Goal: Task Accomplishment & Management: Complete application form

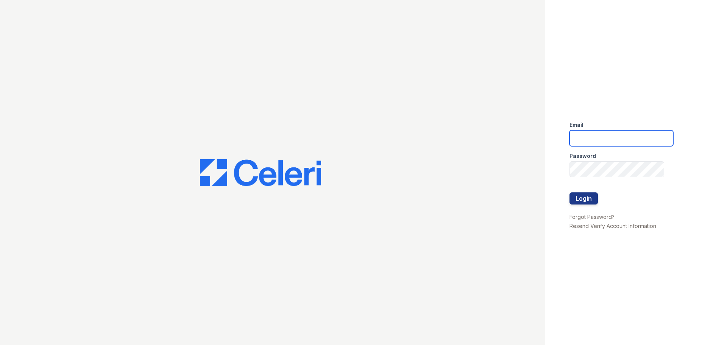
drag, startPoint x: 618, startPoint y: 145, endPoint x: 613, endPoint y: 141, distance: 6.7
click at [618, 145] on input "email" at bounding box center [621, 138] width 104 height 16
type input "Residence.lm@cafmanagement.com"
click at [592, 199] on button "Login" at bounding box center [583, 198] width 28 height 12
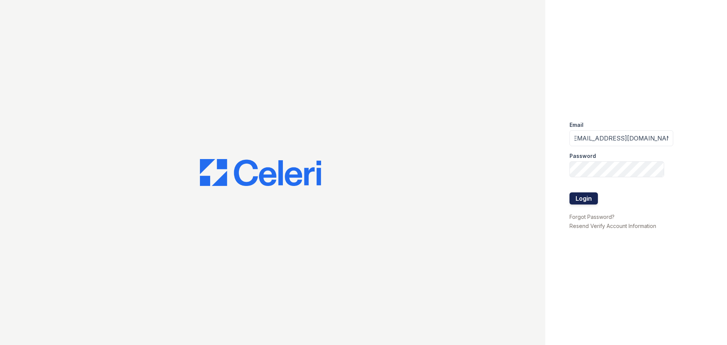
scroll to position [0, 0]
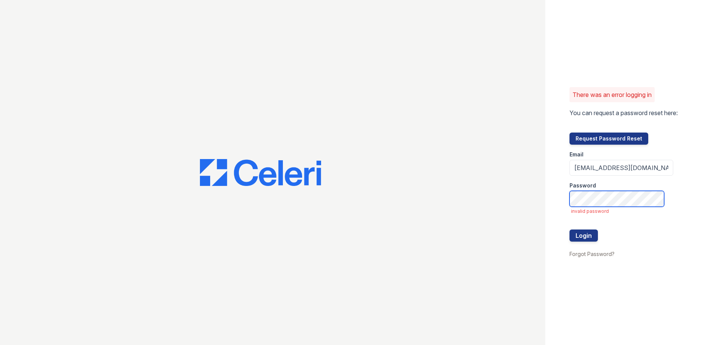
click at [569, 229] on button "Login" at bounding box center [583, 235] width 28 height 12
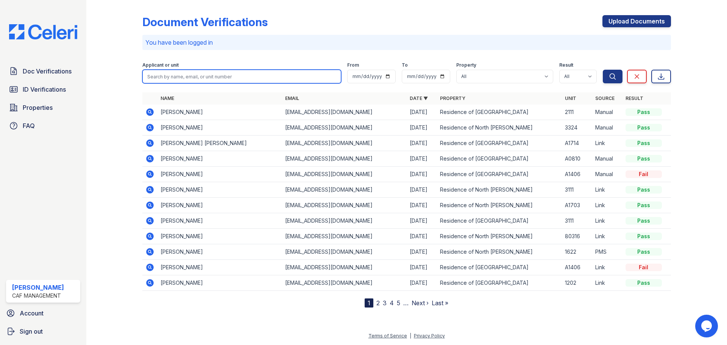
click at [176, 75] on input "search" at bounding box center [241, 77] width 199 height 14
type input "eric"
click at [603, 70] on button "Search" at bounding box center [613, 77] width 20 height 14
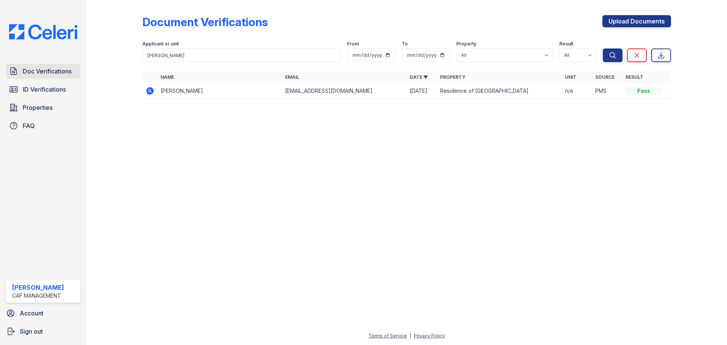
click at [30, 71] on span "Doc Verifications" at bounding box center [47, 71] width 49 height 9
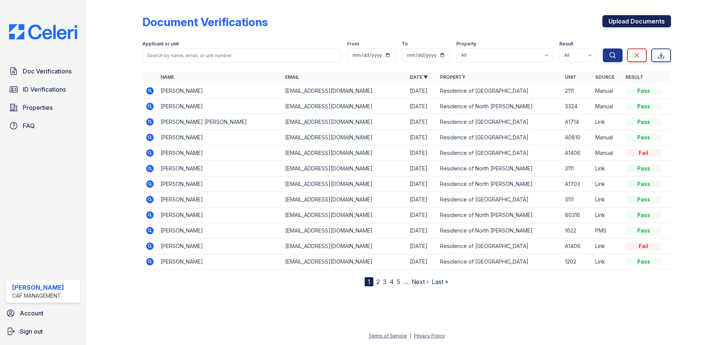
click at [632, 17] on link "Upload Documents" at bounding box center [636, 21] width 69 height 12
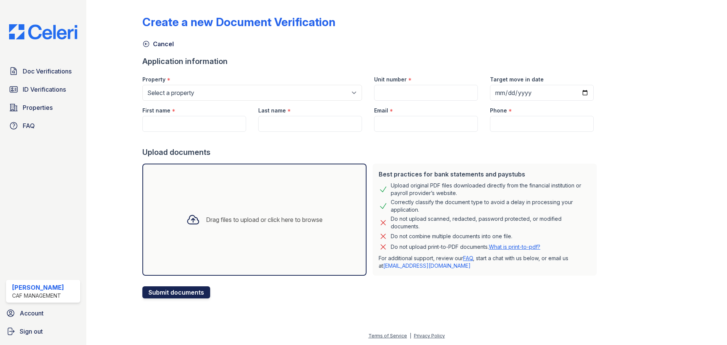
click at [188, 288] on button "Submit documents" at bounding box center [176, 292] width 68 height 12
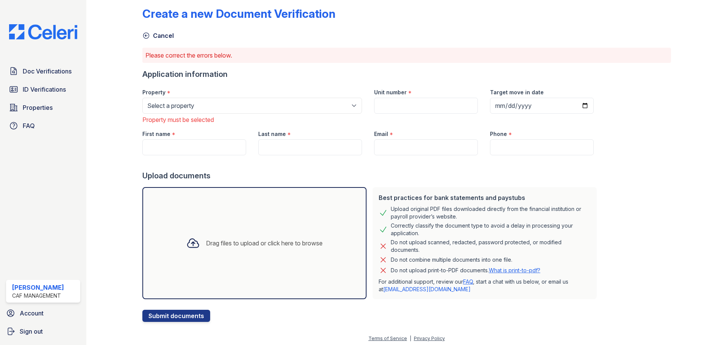
scroll to position [11, 0]
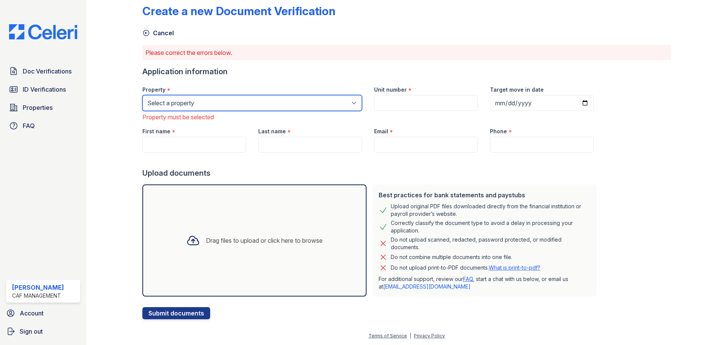
click at [241, 100] on select "Select a property Residence of North Dallas Residence of North Dallas II" at bounding box center [252, 103] width 220 height 16
select select "4627"
click at [142, 95] on select "Select a property Residence of North Dallas Residence of North Dallas II" at bounding box center [252, 103] width 220 height 16
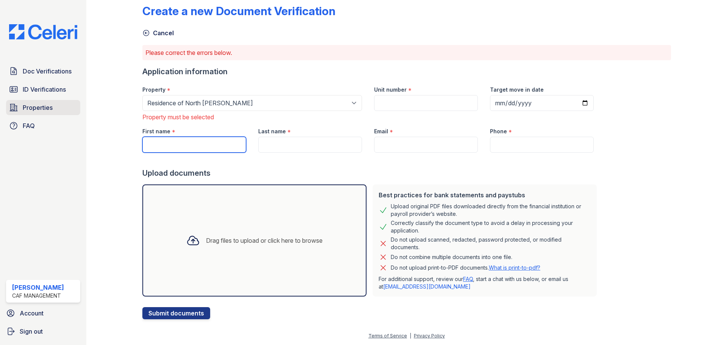
drag, startPoint x: 205, startPoint y: 145, endPoint x: 18, endPoint y: 114, distance: 190.0
click at [205, 145] on input "First name" at bounding box center [194, 145] width 104 height 16
click at [174, 143] on input "First name" at bounding box center [194, 145] width 104 height 16
type input "[PERSON_NAME]"
click at [270, 135] on div "Last name *" at bounding box center [310, 128] width 104 height 15
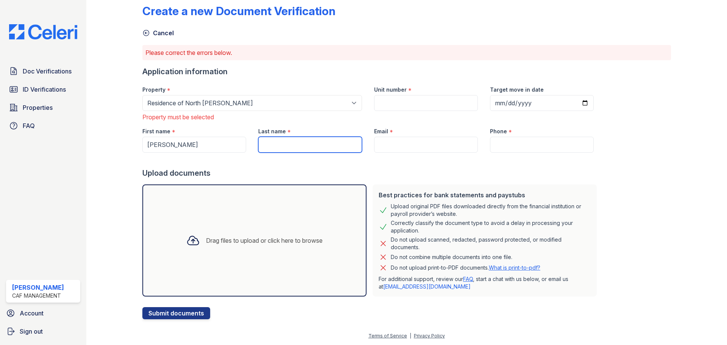
click at [272, 142] on input "Last name" at bounding box center [310, 145] width 104 height 16
type input "[PERSON_NAME]"
click at [378, 141] on input "Email" at bounding box center [426, 145] width 104 height 16
click at [392, 148] on input "Email" at bounding box center [426, 145] width 104 height 16
paste input "[EMAIL_ADDRESS][DOMAIN_NAME]"
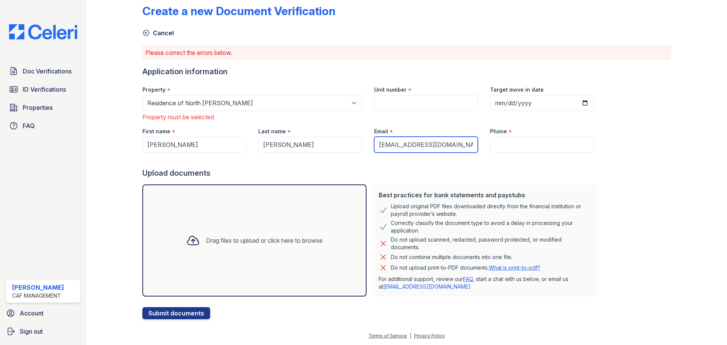
type input "[EMAIL_ADDRESS][DOMAIN_NAME]"
click at [533, 153] on div at bounding box center [370, 160] width 457 height 15
click at [534, 144] on input "Phone" at bounding box center [542, 145] width 104 height 16
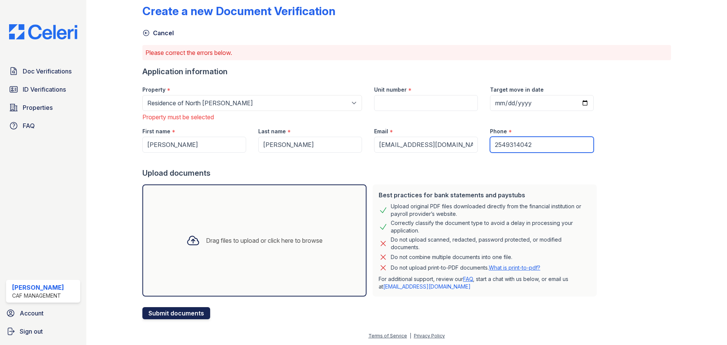
type input "2549314042"
click at [197, 309] on button "Submit documents" at bounding box center [176, 313] width 68 height 12
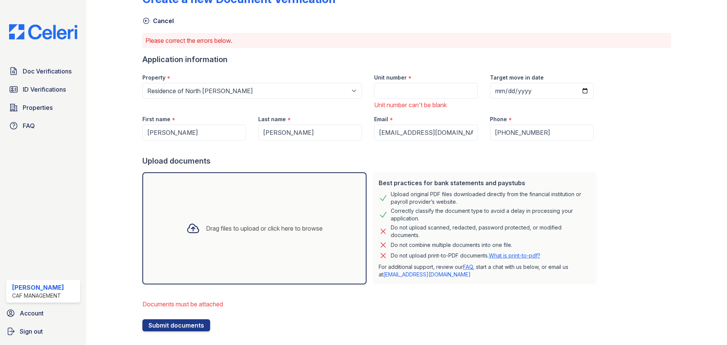
scroll to position [35, 0]
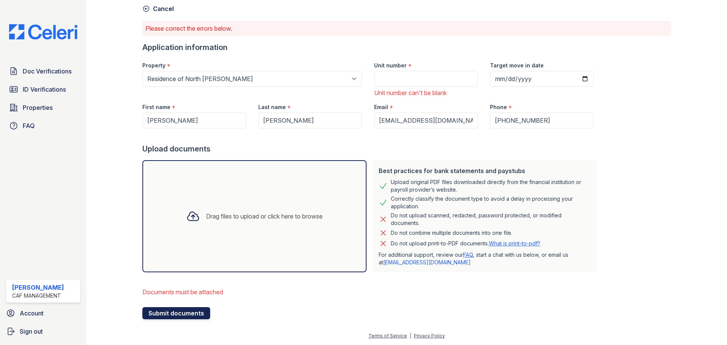
click at [202, 313] on button "Submit documents" at bounding box center [176, 313] width 68 height 12
click at [528, 77] on input "Target move in date" at bounding box center [542, 79] width 104 height 16
click at [576, 80] on input "Target move in date" at bounding box center [542, 79] width 104 height 16
type input "2025-08-25"
click at [413, 79] on input "Unit number" at bounding box center [426, 79] width 104 height 16
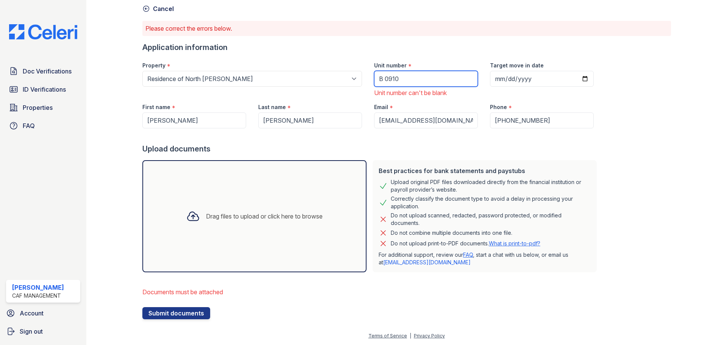
click at [380, 79] on input "B 0910" at bounding box center [426, 79] width 104 height 16
type input "B0910"
click at [152, 317] on button "Submit documents" at bounding box center [176, 313] width 68 height 12
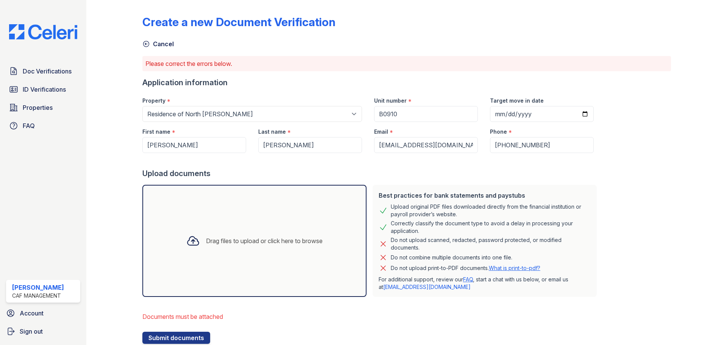
scroll to position [25, 0]
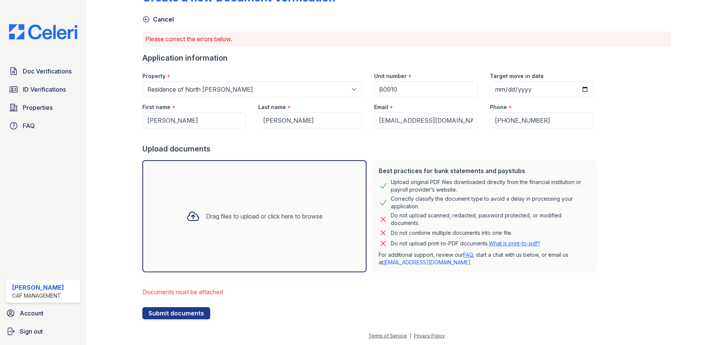
click at [226, 213] on div "Drag files to upload or click here to browse" at bounding box center [264, 216] width 117 height 9
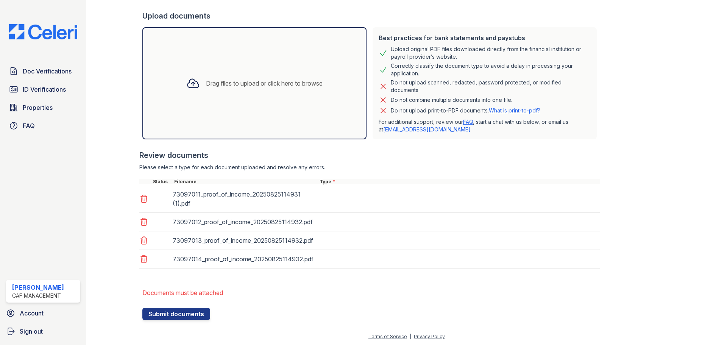
scroll to position [158, 0]
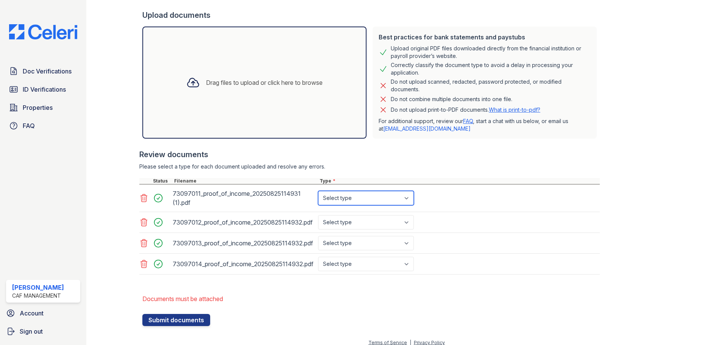
click at [365, 199] on select "Select type Paystub Bank Statement Offer Letter Tax Documents Benefit Award Let…" at bounding box center [366, 198] width 96 height 14
select select "paystub"
click at [318, 191] on select "Select type Paystub Bank Statement Offer Letter Tax Documents Benefit Award Let…" at bounding box center [366, 198] width 96 height 14
click at [367, 219] on select "Select type Paystub Bank Statement Offer Letter Tax Documents Benefit Award Let…" at bounding box center [366, 222] width 96 height 14
select select "paystub"
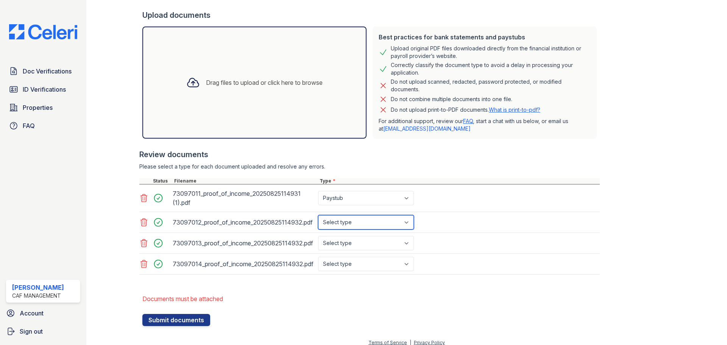
click at [318, 215] on select "Select type Paystub Bank Statement Offer Letter Tax Documents Benefit Award Let…" at bounding box center [366, 222] width 96 height 14
click at [356, 245] on select "Select type Paystub Bank Statement Offer Letter Tax Documents Benefit Award Let…" at bounding box center [366, 243] width 96 height 14
select select "paystub"
click at [318, 236] on select "Select type Paystub Bank Statement Offer Letter Tax Documents Benefit Award Let…" at bounding box center [366, 243] width 96 height 14
click at [345, 262] on select "Select type Paystub Bank Statement Offer Letter Tax Documents Benefit Award Let…" at bounding box center [366, 264] width 96 height 14
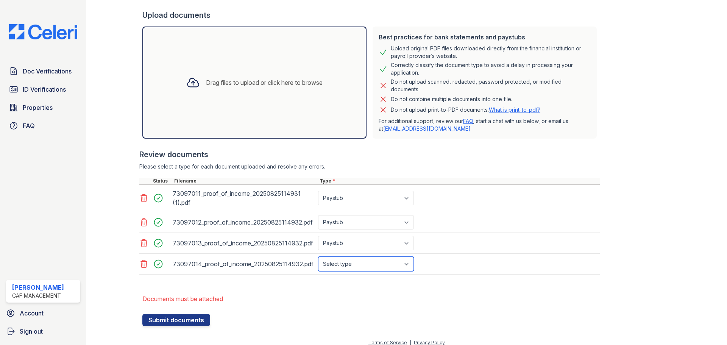
select select "paystub"
click at [318, 257] on select "Select type Paystub Bank Statement Offer Letter Tax Documents Benefit Award Let…" at bounding box center [366, 264] width 96 height 14
click at [196, 313] on div at bounding box center [370, 310] width 457 height 8
click at [196, 318] on button "Submit documents" at bounding box center [176, 320] width 68 height 12
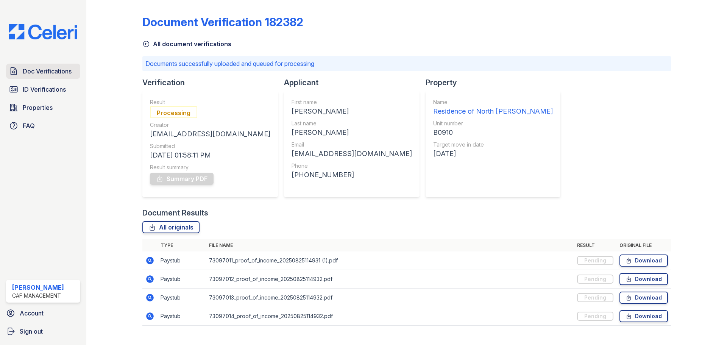
click at [44, 69] on span "Doc Verifications" at bounding box center [47, 71] width 49 height 9
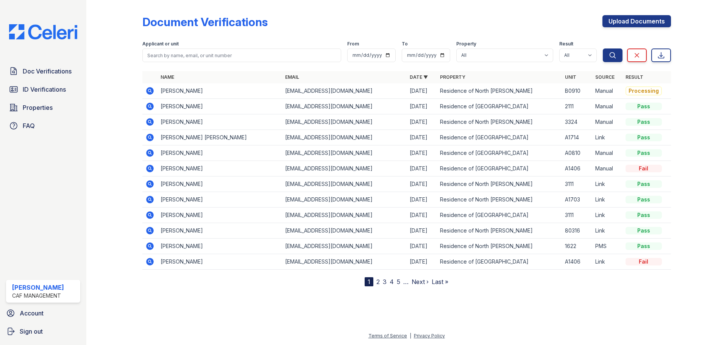
click at [152, 90] on icon at bounding box center [150, 91] width 8 height 8
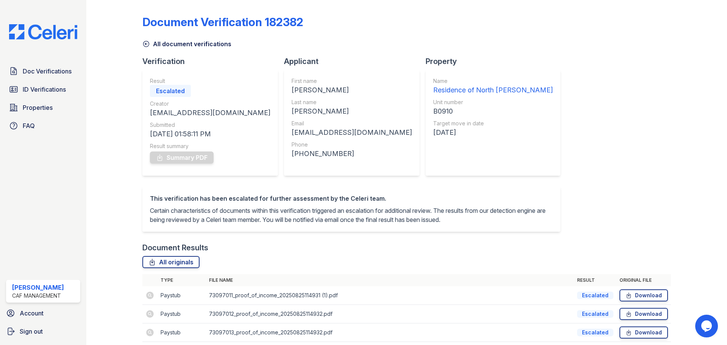
scroll to position [58, 0]
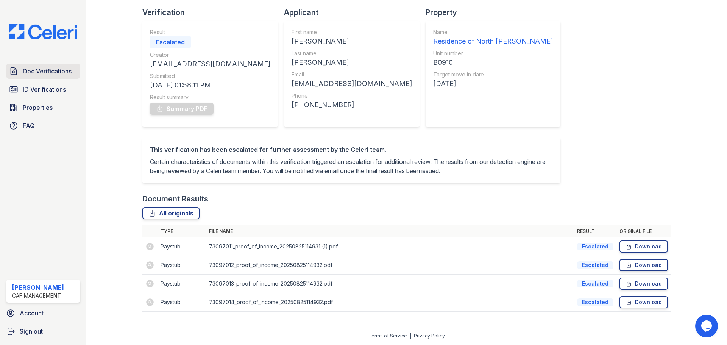
click at [48, 75] on span "Doc Verifications" at bounding box center [47, 71] width 49 height 9
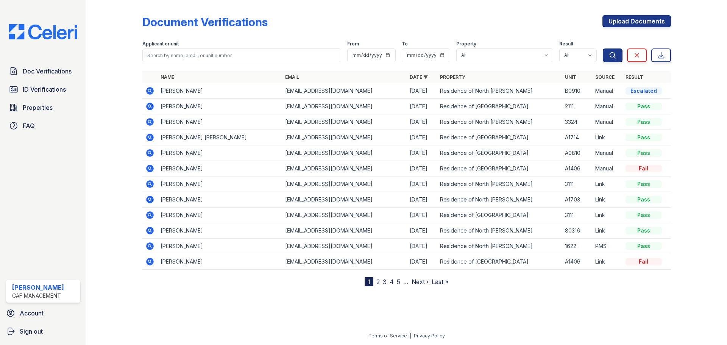
click at [150, 93] on icon at bounding box center [150, 91] width 8 height 8
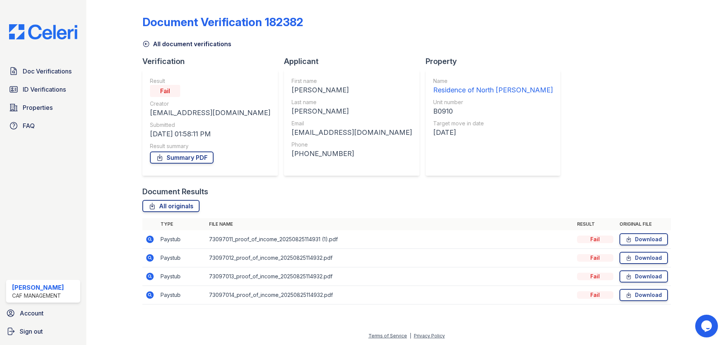
click at [150, 241] on icon at bounding box center [150, 239] width 8 height 8
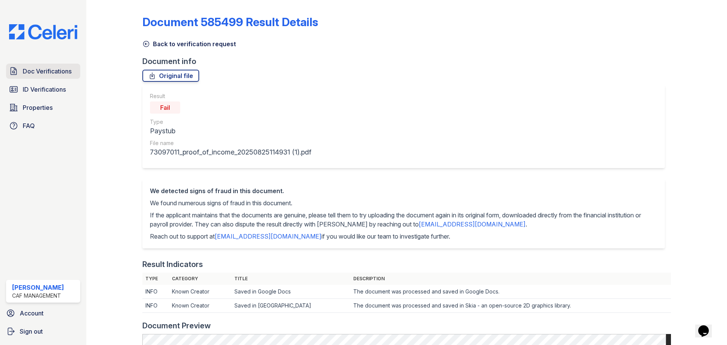
click at [31, 77] on link "Doc Verifications" at bounding box center [43, 71] width 74 height 15
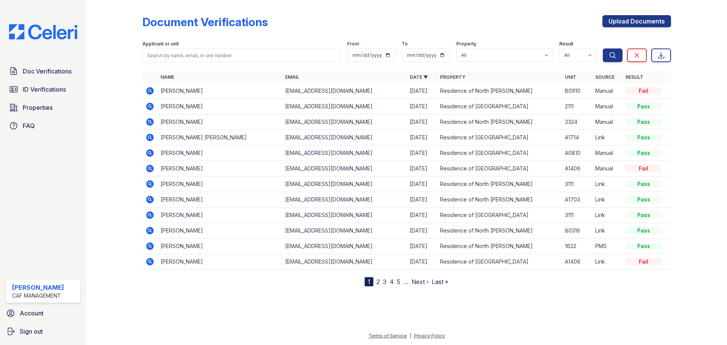
click at [149, 92] on icon at bounding box center [150, 91] width 8 height 8
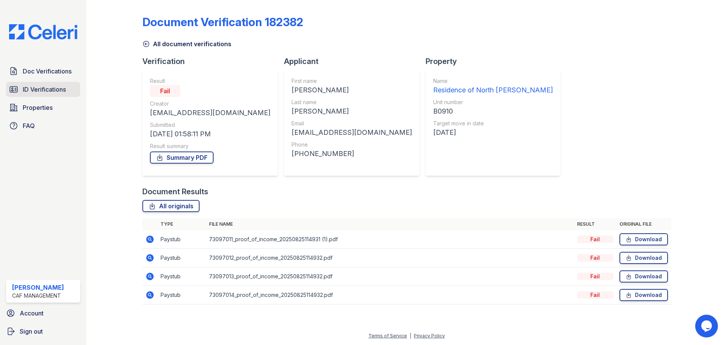
click at [58, 93] on span "ID Verifications" at bounding box center [44, 89] width 43 height 9
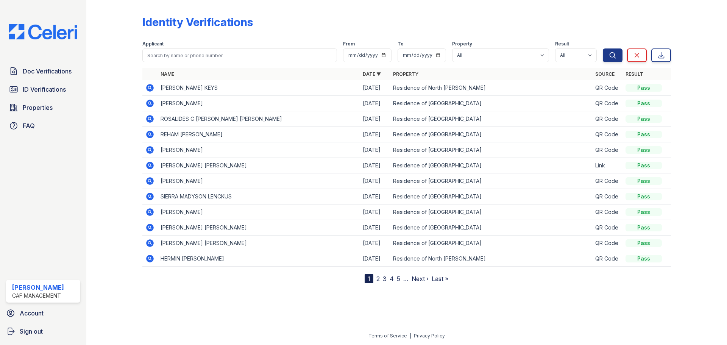
click at [51, 109] on span "Properties" at bounding box center [38, 107] width 30 height 9
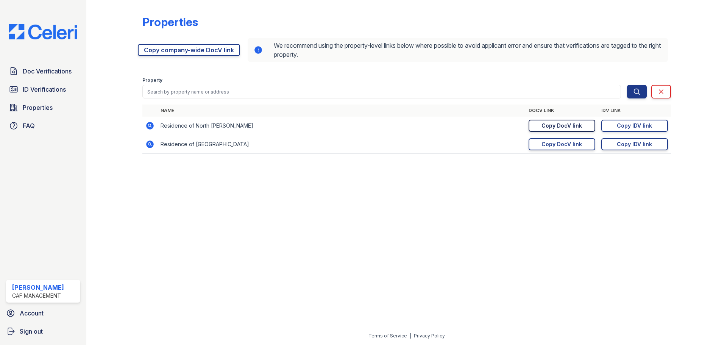
click at [585, 125] on link "Copy DocV link Copy link" at bounding box center [561, 126] width 67 height 12
